Goal: Check status: Check status

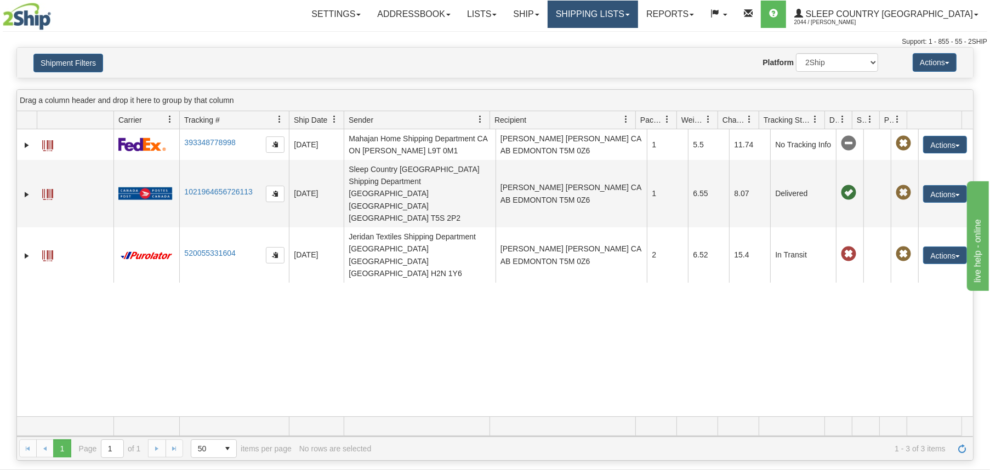
click at [638, 15] on link "Shipping lists" at bounding box center [592, 14] width 90 height 27
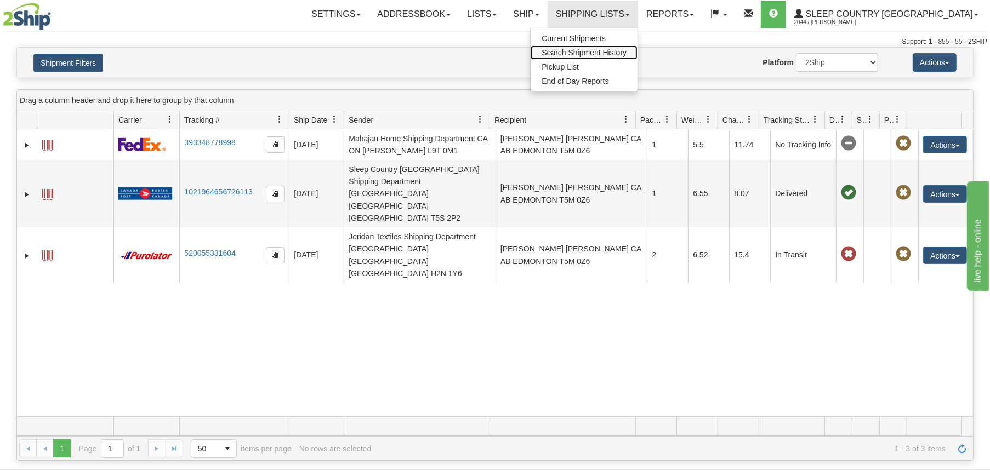
click at [626, 52] on span "Search Shipment History" at bounding box center [583, 52] width 85 height 9
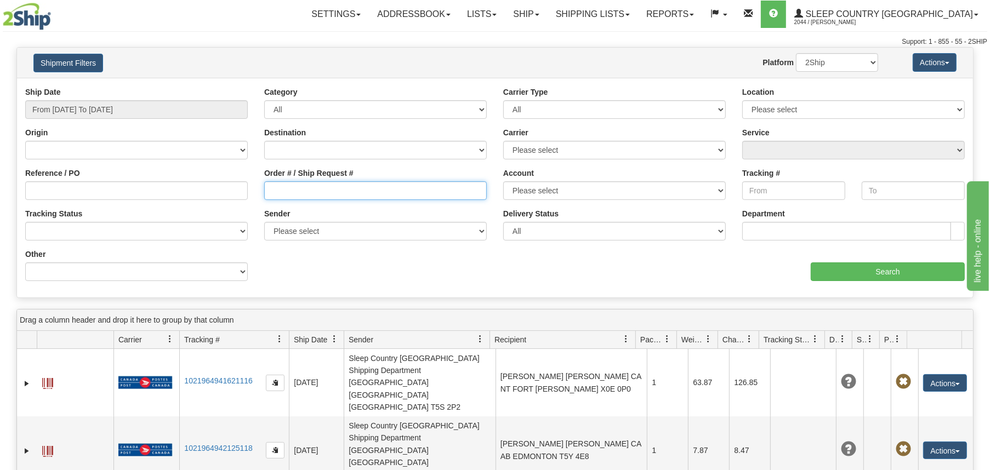
click at [345, 186] on input "Order # / Ship Request #" at bounding box center [375, 190] width 222 height 19
paste input "1050966"
type input "1050966"
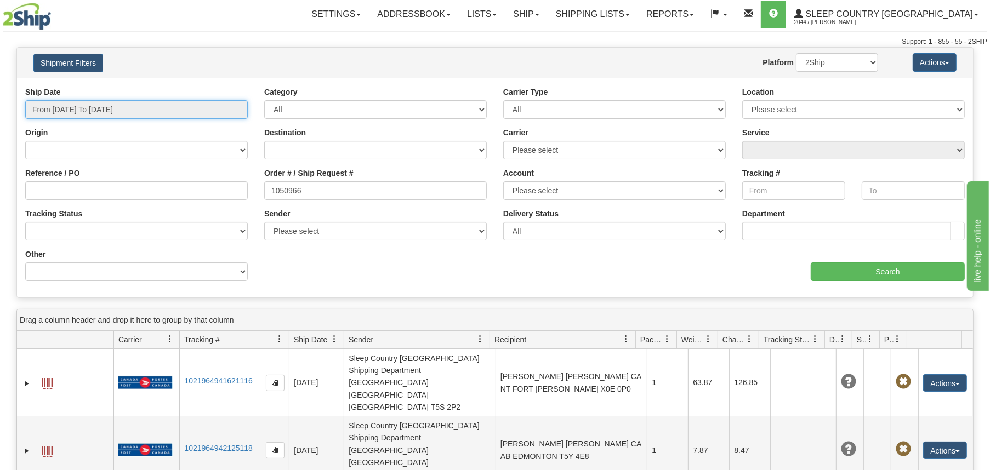
click at [68, 107] on input "From 09/22/2025 To 09/23/2025" at bounding box center [136, 109] width 222 height 19
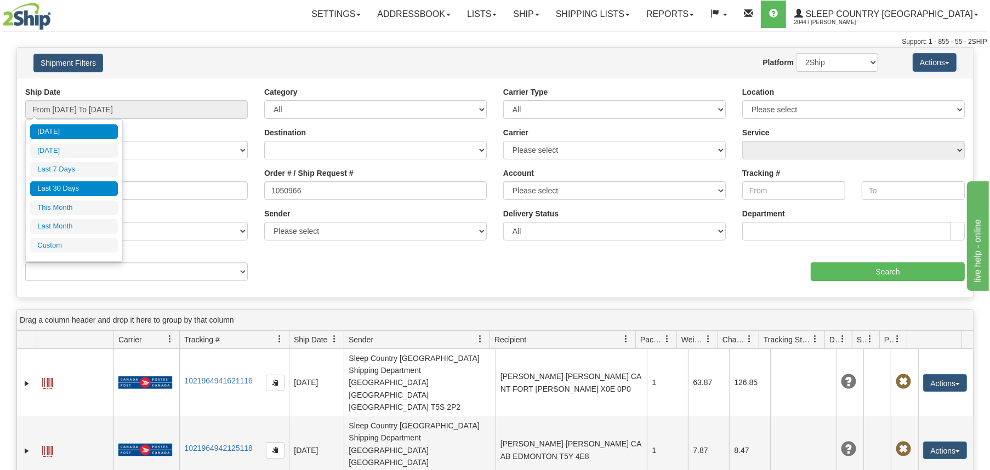
click at [68, 184] on li "Last 30 Days" at bounding box center [74, 188] width 88 height 15
type input "From [DATE] To [DATE]"
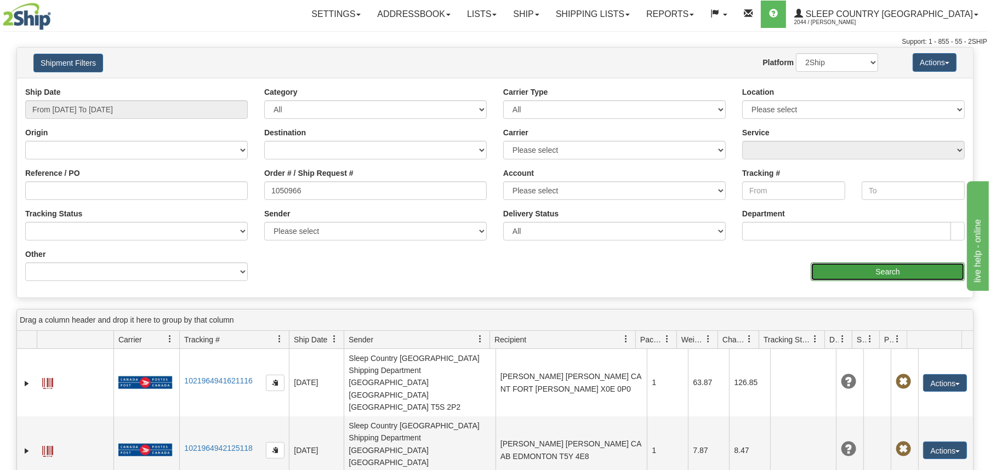
click at [850, 275] on input "Search" at bounding box center [887, 271] width 154 height 19
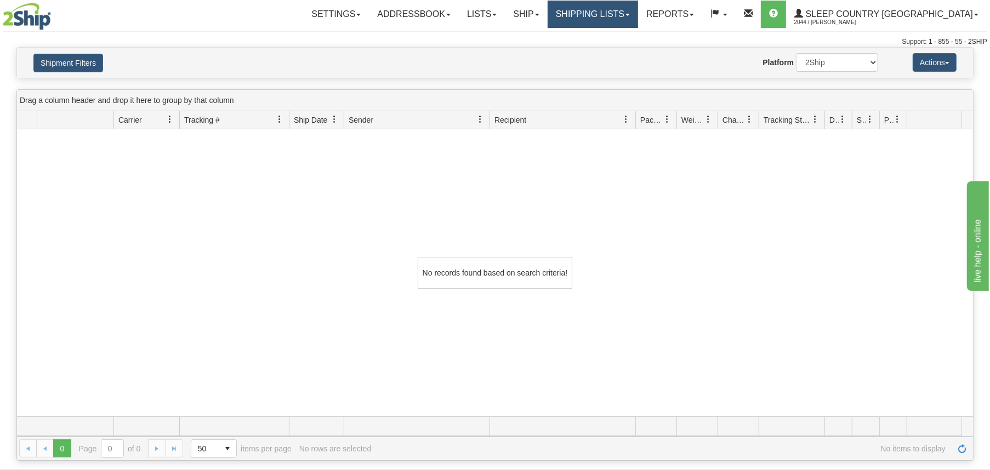
click at [638, 15] on link "Shipping lists" at bounding box center [592, 14] width 90 height 27
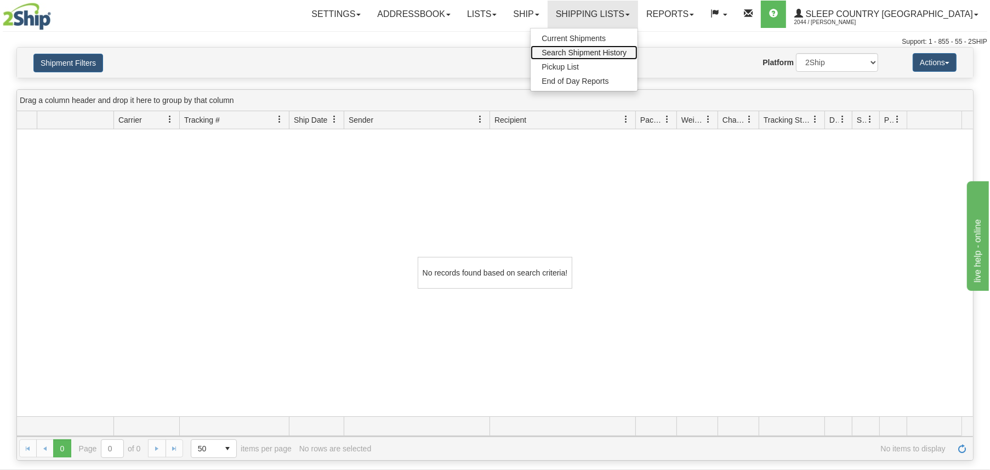
click at [626, 49] on span "Search Shipment History" at bounding box center [583, 52] width 85 height 9
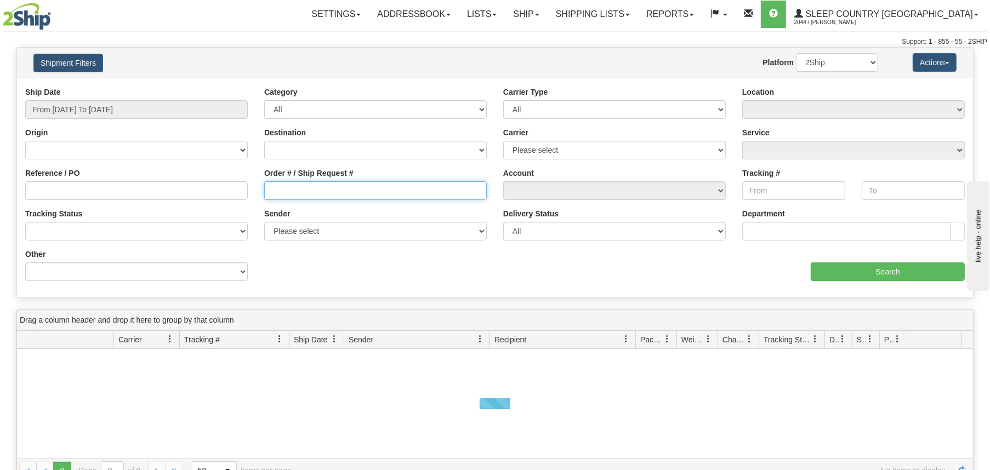
click at [322, 195] on input "Order # / Ship Request #" at bounding box center [375, 190] width 222 height 19
paste input "1050966"
type input "1050966"
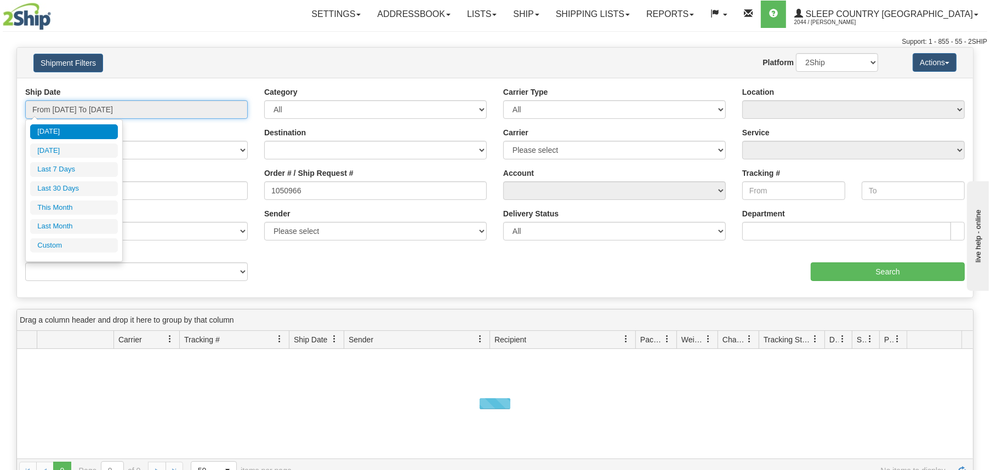
click at [78, 107] on input "From 09/22/2025 To 09/23/2025" at bounding box center [136, 109] width 222 height 19
click at [53, 226] on li "Last Month" at bounding box center [74, 226] width 88 height 15
type input "From 08/01/2025 To 08/31/2025"
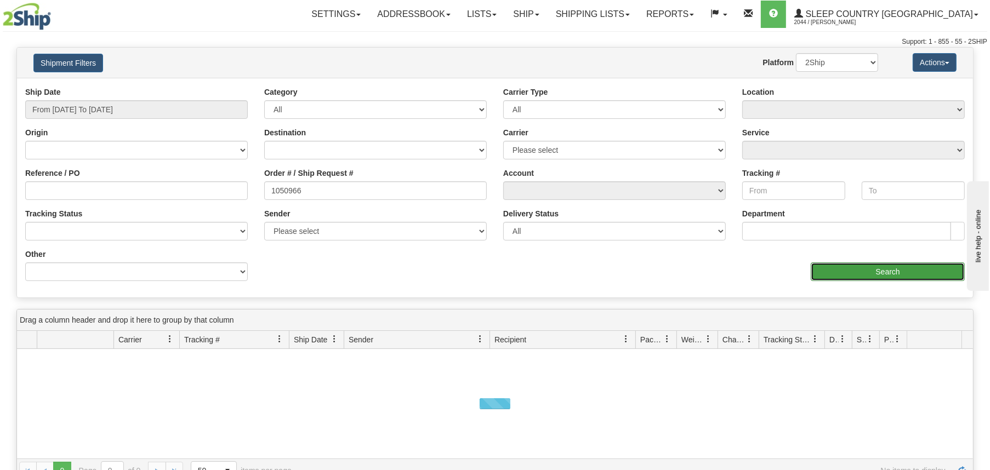
click at [874, 274] on input "Search" at bounding box center [887, 271] width 154 height 19
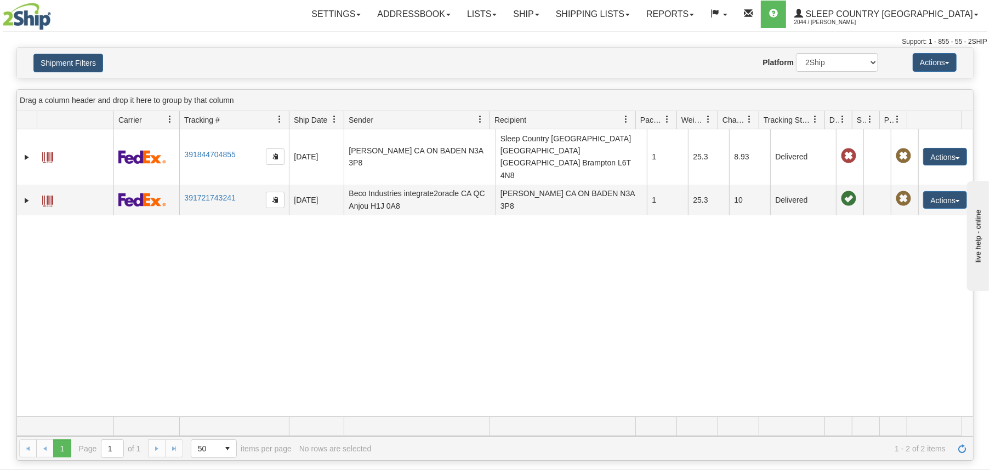
click at [362, 207] on div "31417737 2044 391844704855 08/06/2025 08/06/2025 03:59:38 PM MARLENE EGAN CA ON…" at bounding box center [495, 272] width 956 height 287
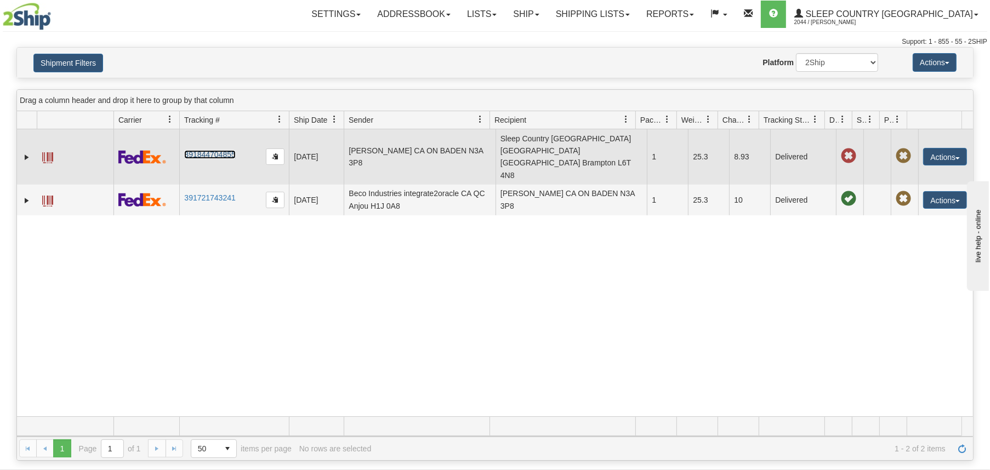
click at [221, 150] on link "391844704855" at bounding box center [209, 154] width 51 height 9
